Goal: Register for event/course

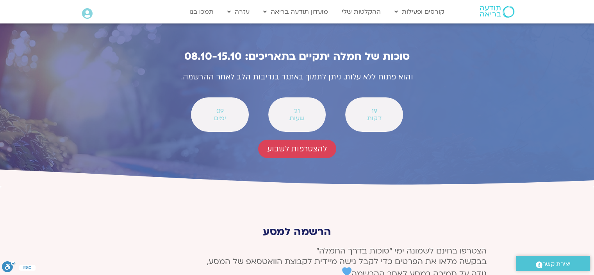
scroll to position [2781, 0]
click at [295, 144] on span "להצטרפות לשבוע" at bounding box center [297, 148] width 59 height 9
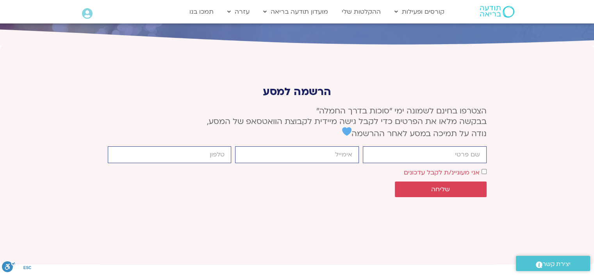
scroll to position [2921, 0]
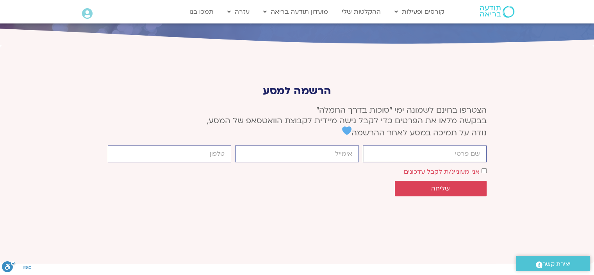
click at [408, 145] on input "firstname" at bounding box center [425, 153] width 124 height 17
type input "[PERSON_NAME]"
click at [283, 145] on input "email" at bounding box center [297, 153] width 124 height 17
type input "[EMAIL_ADDRESS][DOMAIN_NAME]"
click at [163, 145] on input "cellphone" at bounding box center [170, 153] width 124 height 17
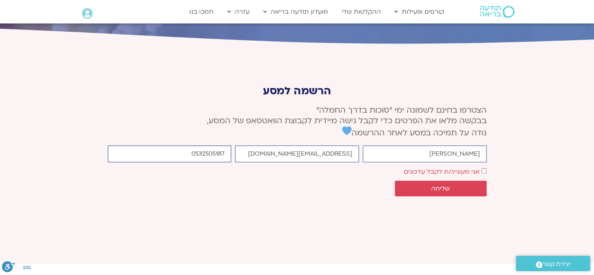
type input "0532505187"
click at [439, 185] on span "שליחה" at bounding box center [440, 188] width 19 height 7
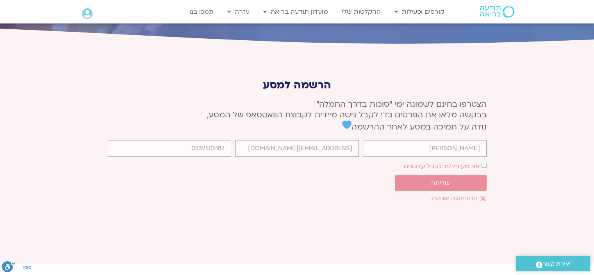
scroll to position [2916, 0]
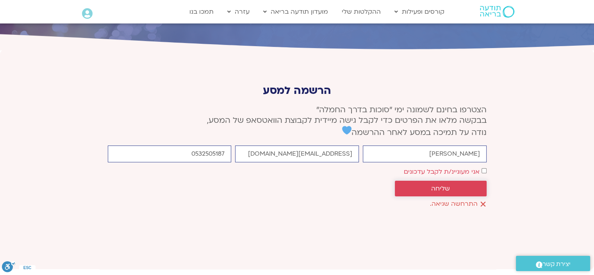
click at [441, 185] on span "שליחה" at bounding box center [440, 188] width 19 height 7
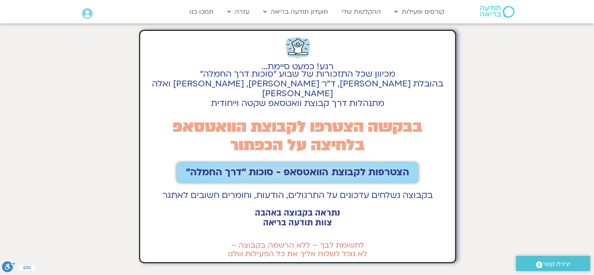
scroll to position [11, 0]
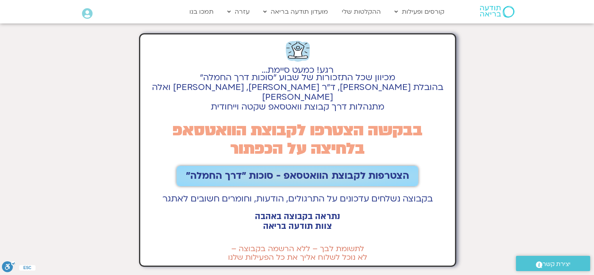
click at [296, 170] on span "הצטרפות לקבוצת הוואטסאפ - סוכות ״דרך החמלה״" at bounding box center [297, 175] width 223 height 11
